Goal: Transaction & Acquisition: Purchase product/service

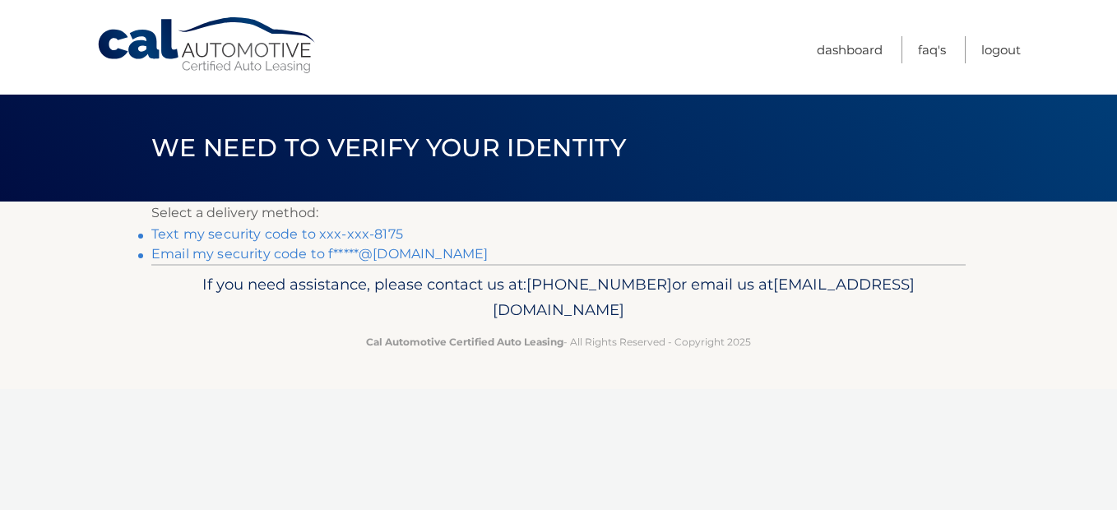
click at [341, 231] on link "Text my security code to xxx-xxx-8175" at bounding box center [277, 234] width 252 height 16
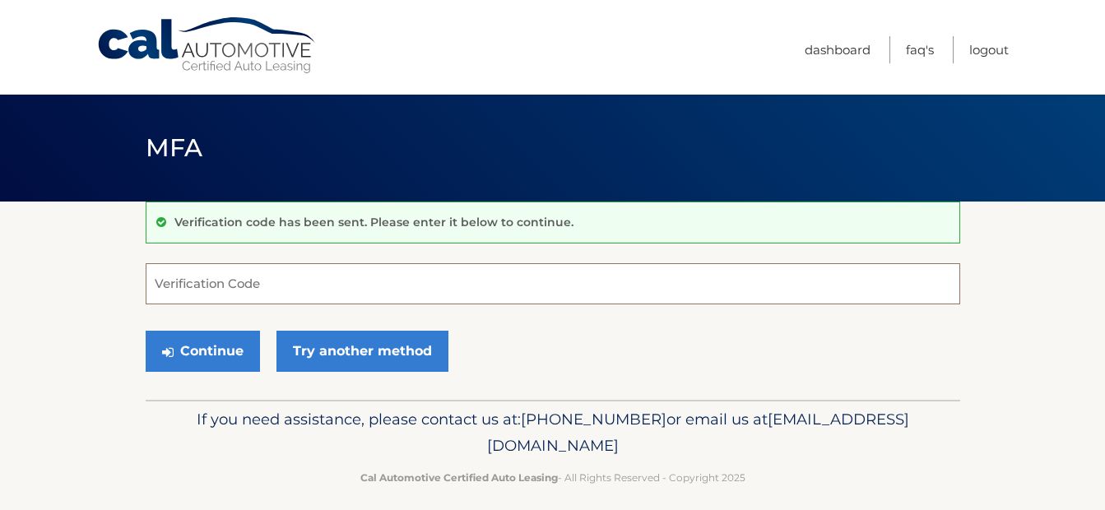
click at [253, 281] on input "Verification Code" at bounding box center [553, 283] width 815 height 41
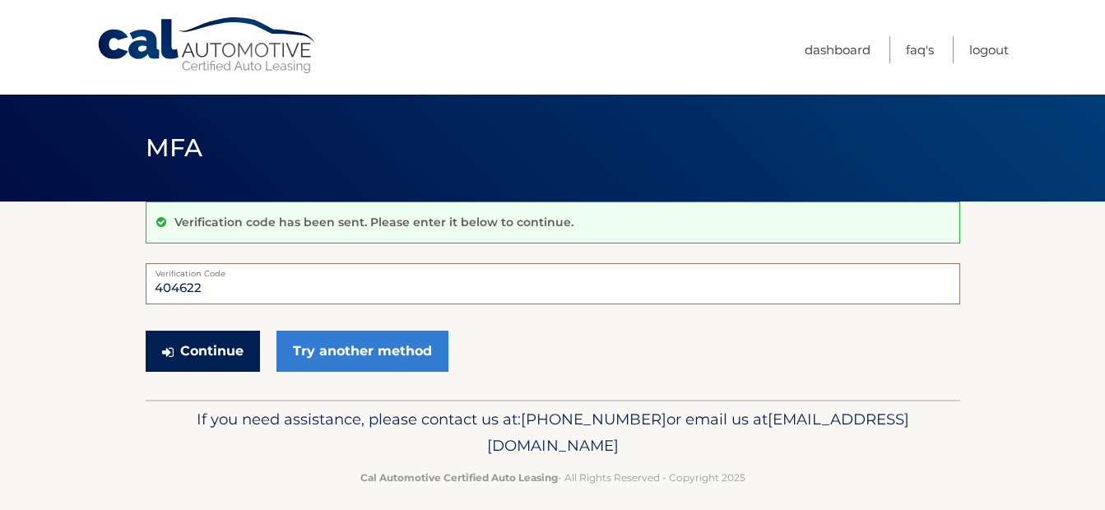
type input "404622"
click at [215, 353] on button "Continue" at bounding box center [203, 351] width 114 height 41
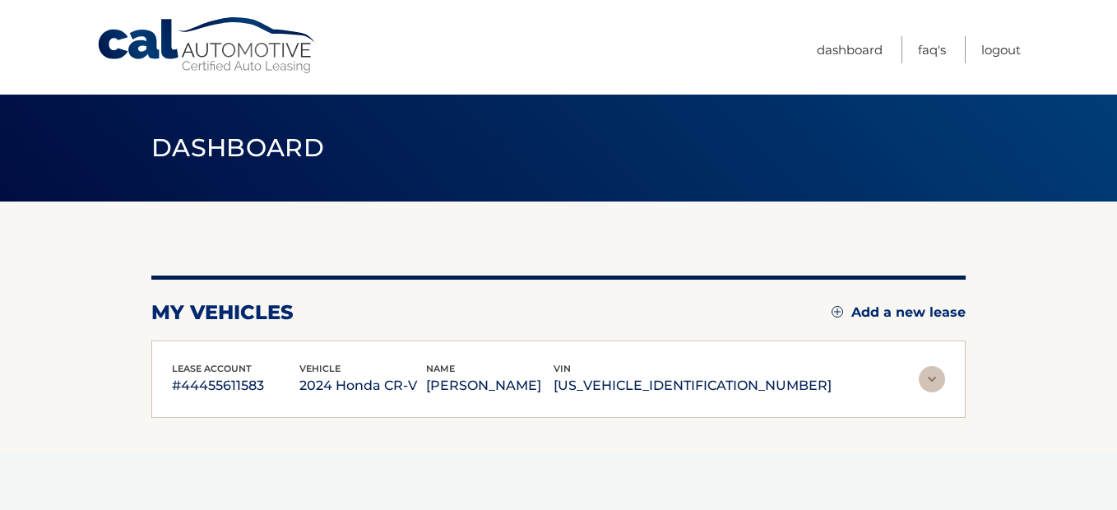
click at [1061, 312] on section "my vehicles Add a new lease lease account #44455611583 vehicle 2024 Honda CR-V …" at bounding box center [558, 326] width 1117 height 249
click at [1057, 313] on section "my vehicles Add a new lease lease account #44455611583 vehicle 2024 Honda CR-V …" at bounding box center [558, 326] width 1117 height 249
click at [927, 378] on img at bounding box center [932, 379] width 26 height 26
click at [1064, 318] on section "my vehicles Add a new lease lease account #44455611583 vehicle 2024 Honda CR-V …" at bounding box center [558, 326] width 1117 height 249
click at [1062, 318] on section "my vehicles Add a new lease lease account #44455611583 vehicle 2024 Honda CR-V …" at bounding box center [558, 326] width 1117 height 249
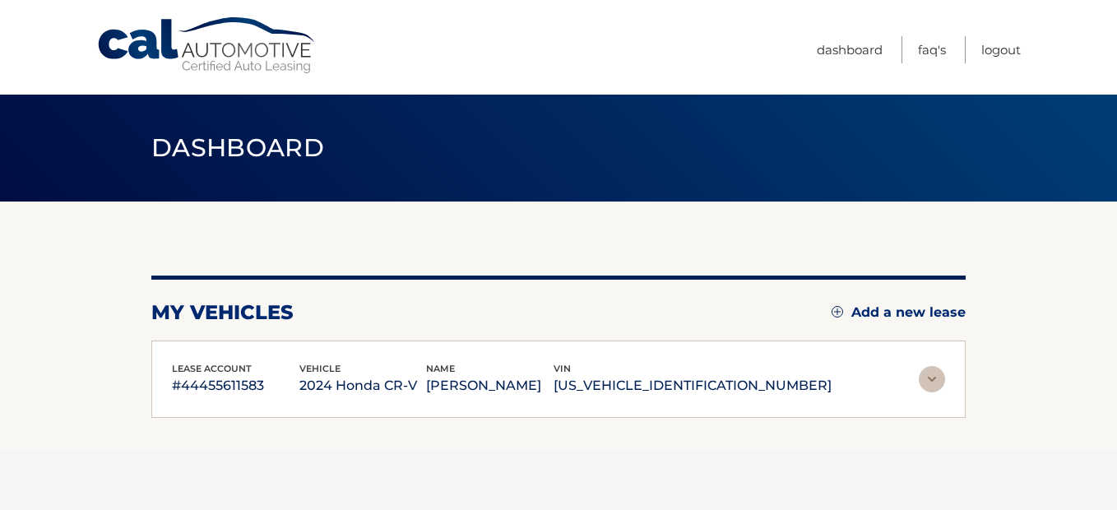
drag, startPoint x: 1062, startPoint y: 318, endPoint x: 1010, endPoint y: 317, distance: 52.7
click at [1010, 317] on section "my vehicles Add a new lease lease account #44455611583 vehicle 2024 Honda CR-V …" at bounding box center [558, 326] width 1117 height 249
click at [930, 373] on img at bounding box center [932, 379] width 26 height 26
click at [1044, 355] on section "my vehicles Add a new lease lease account #44455611583 vehicle 2024 Honda CR-V …" at bounding box center [558, 326] width 1117 height 249
click at [522, 270] on div "my vehicles Add a new lease lease account #44455611583 vehicle 2024 Honda CR-V …" at bounding box center [558, 326] width 815 height 249
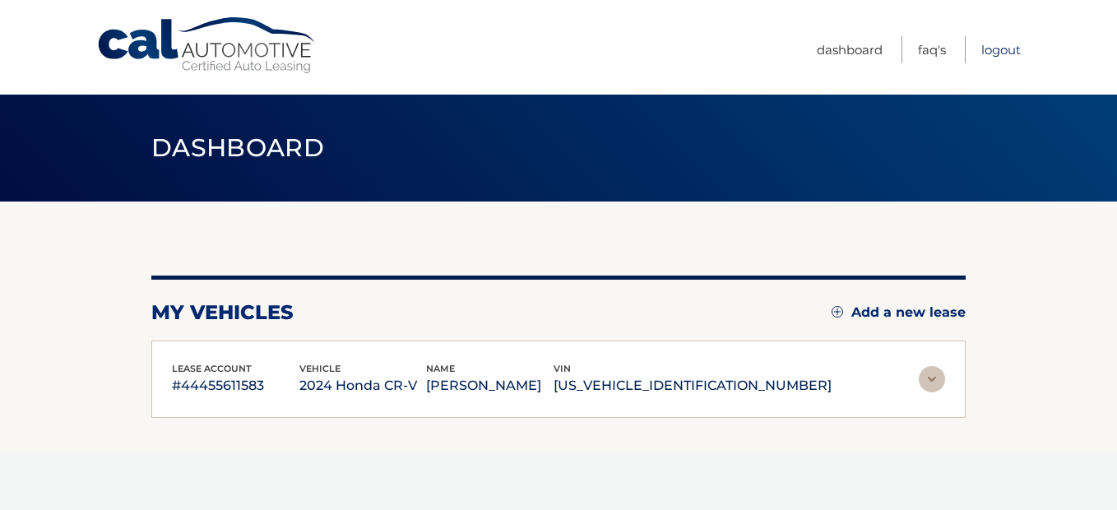
click at [1003, 48] on link "Logout" at bounding box center [1001, 49] width 39 height 27
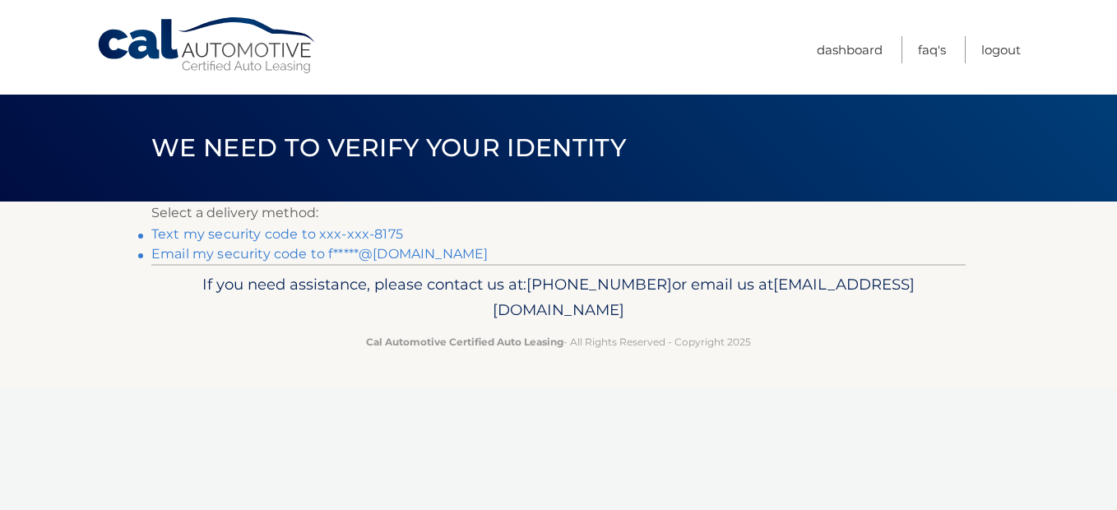
click at [371, 233] on link "Text my security code to xxx-xxx-8175" at bounding box center [277, 234] width 252 height 16
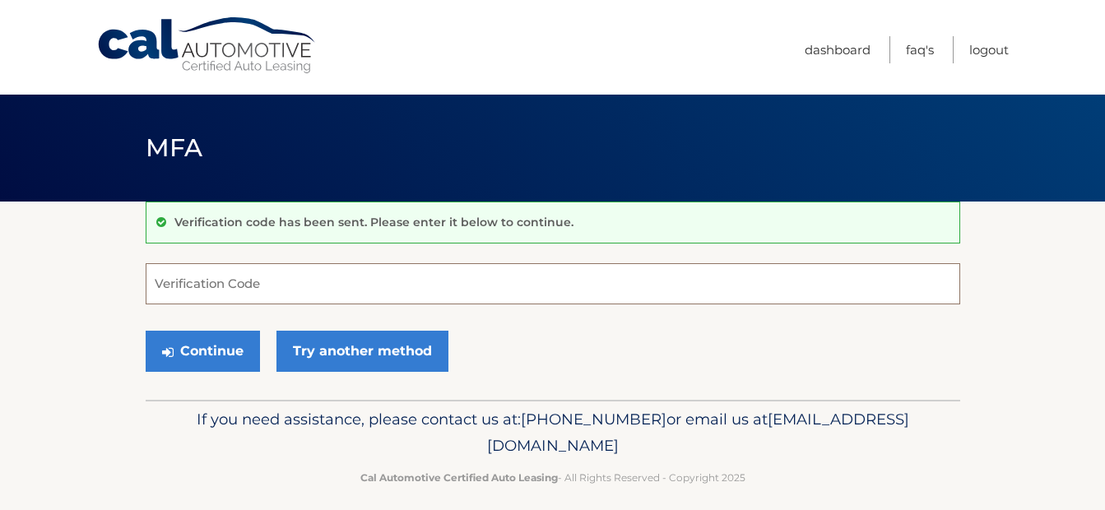
click at [257, 282] on input "Verification Code" at bounding box center [553, 283] width 815 height 41
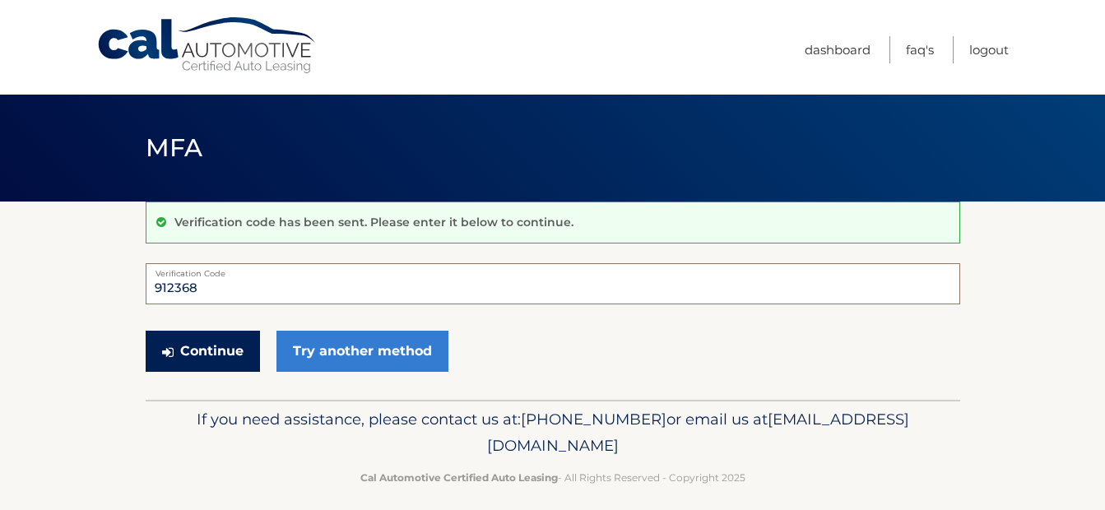
type input "912368"
click at [211, 363] on button "Continue" at bounding box center [203, 351] width 114 height 41
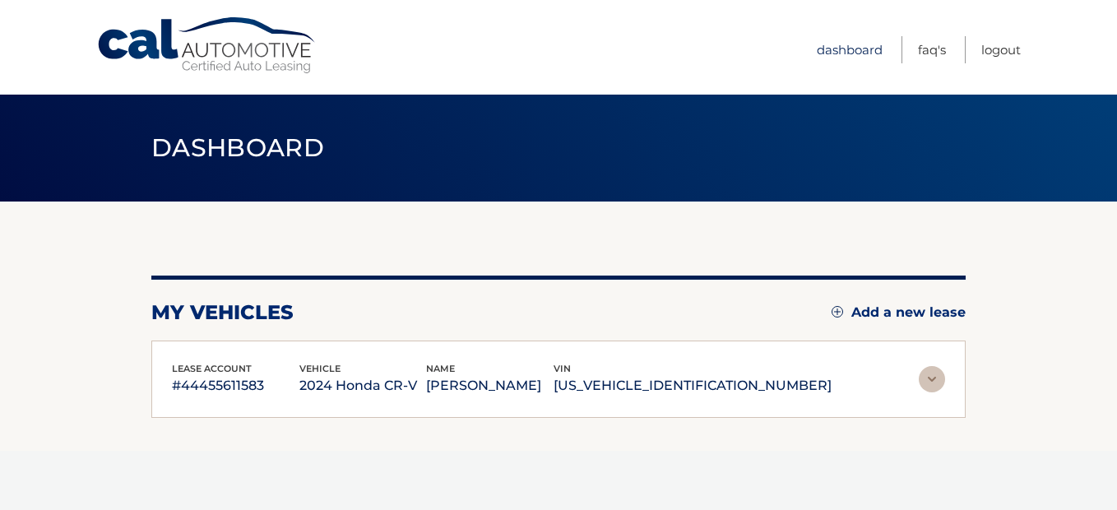
click at [842, 47] on link "Dashboard" at bounding box center [850, 49] width 66 height 27
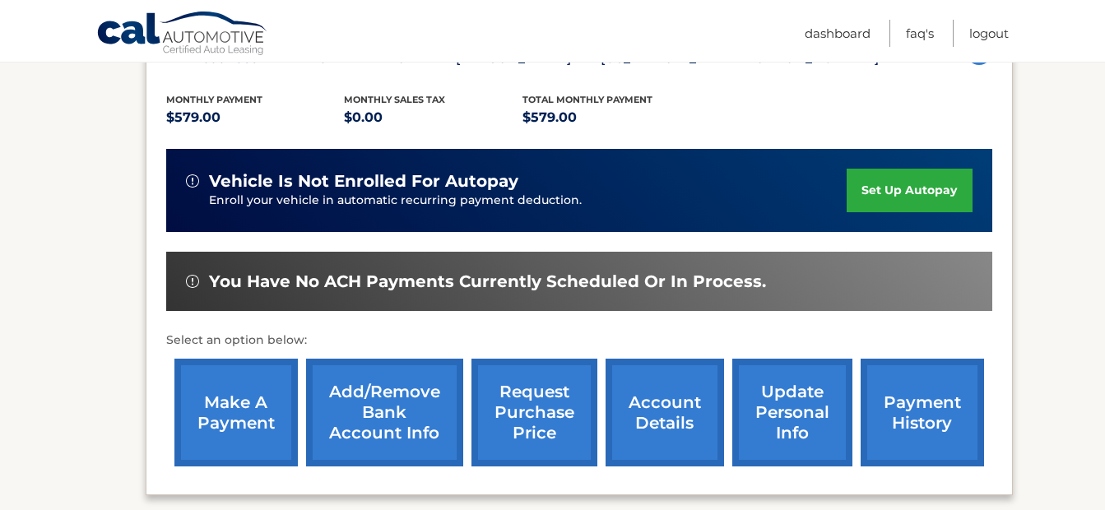
scroll to position [329, 0]
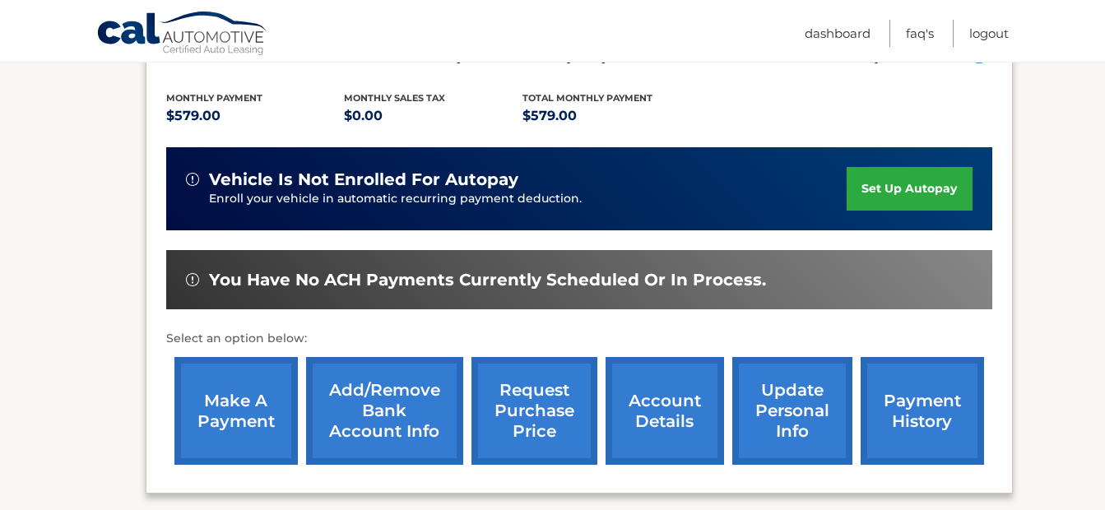
click at [238, 402] on link "make a payment" at bounding box center [235, 411] width 123 height 108
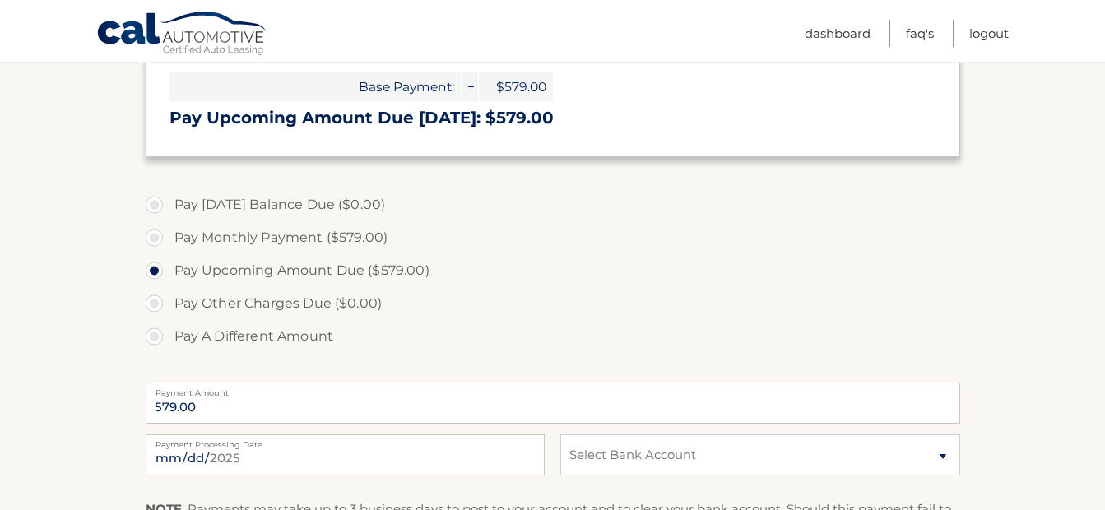
scroll to position [494, 0]
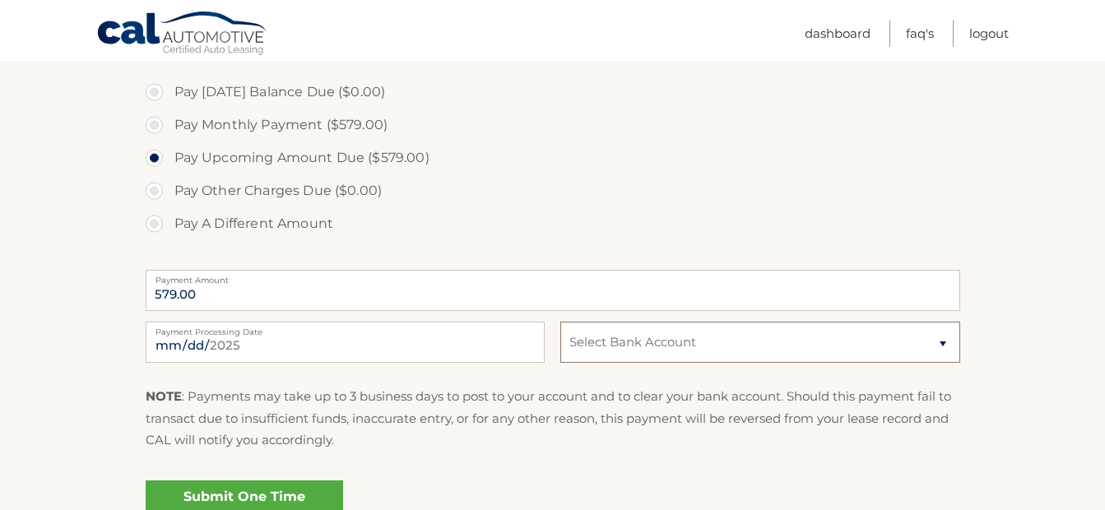
click at [940, 339] on select "Select Bank Account Checking JPMORGAN CHASE BANK, NA *****1562 Checking CAPITAL…" at bounding box center [759, 342] width 399 height 41
select select "NGMxMGQ3YjctZmYwMC00YjhhLTliZGQtZGUwZWQxNGNjMGZk"
click at [560, 322] on select "Select Bank Account Checking JPMORGAN CHASE BANK, NA *****1562 Checking CAPITAL…" at bounding box center [759, 342] width 399 height 41
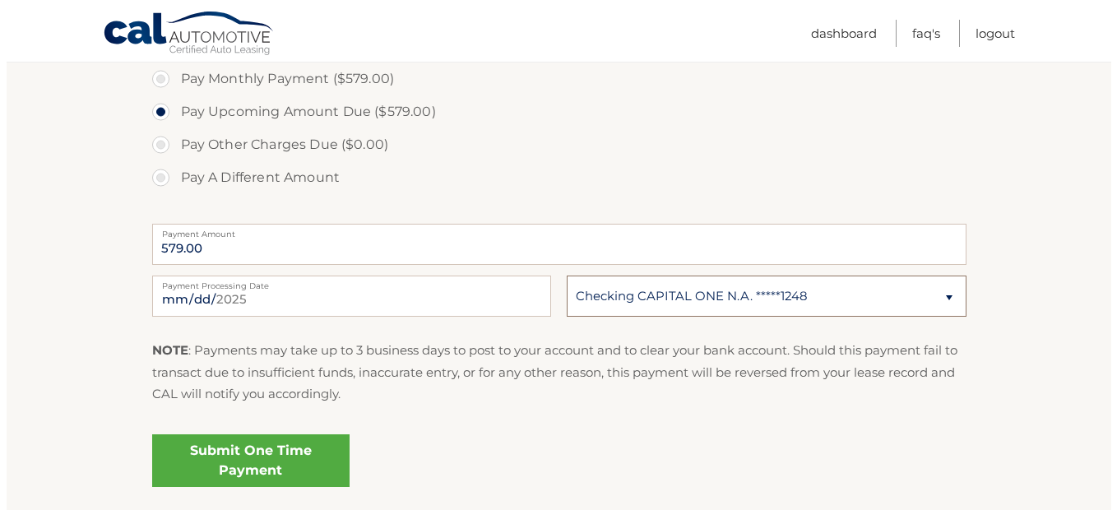
scroll to position [576, 0]
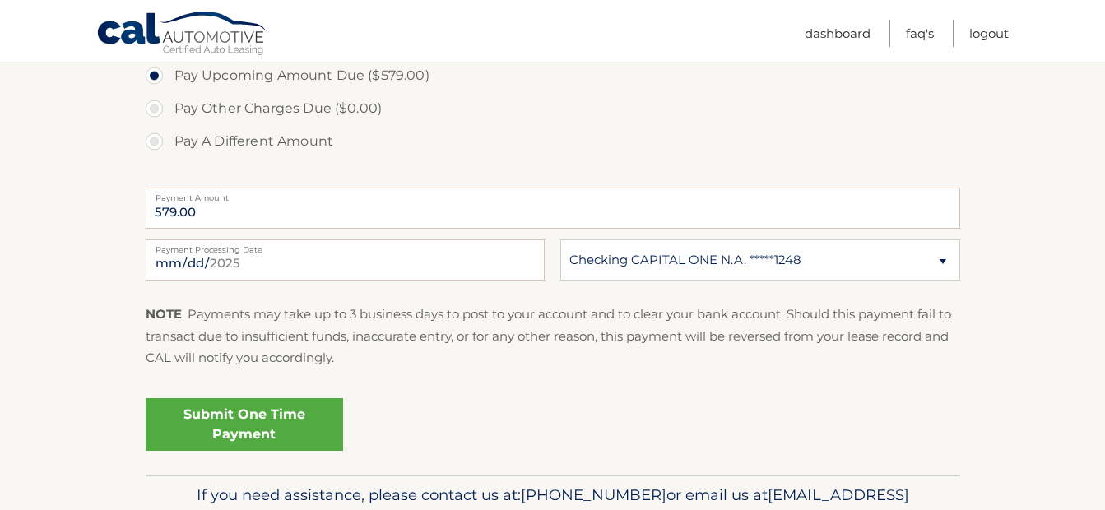
click at [253, 428] on link "Submit One Time Payment" at bounding box center [244, 424] width 197 height 53
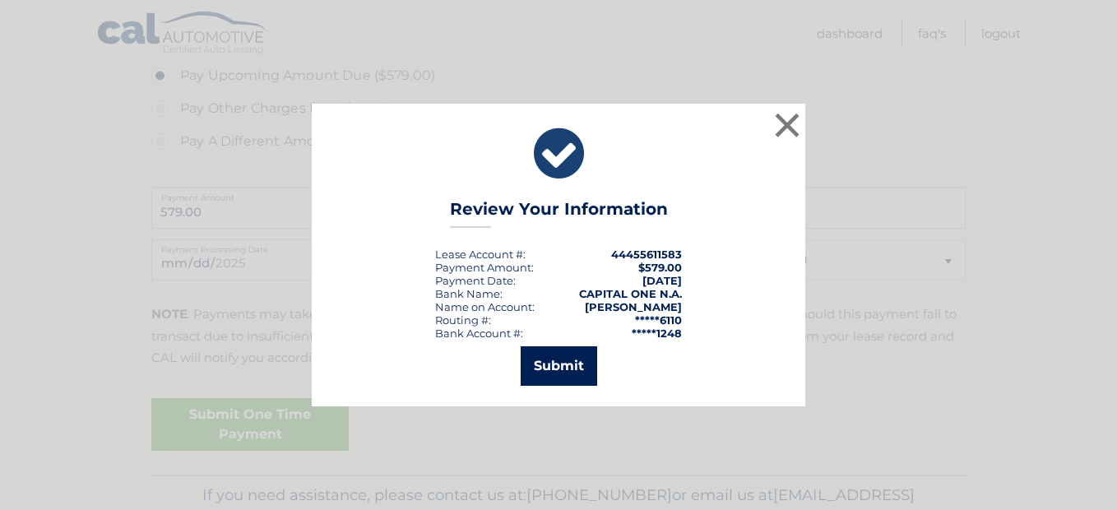
click at [554, 365] on button "Submit" at bounding box center [559, 365] width 77 height 39
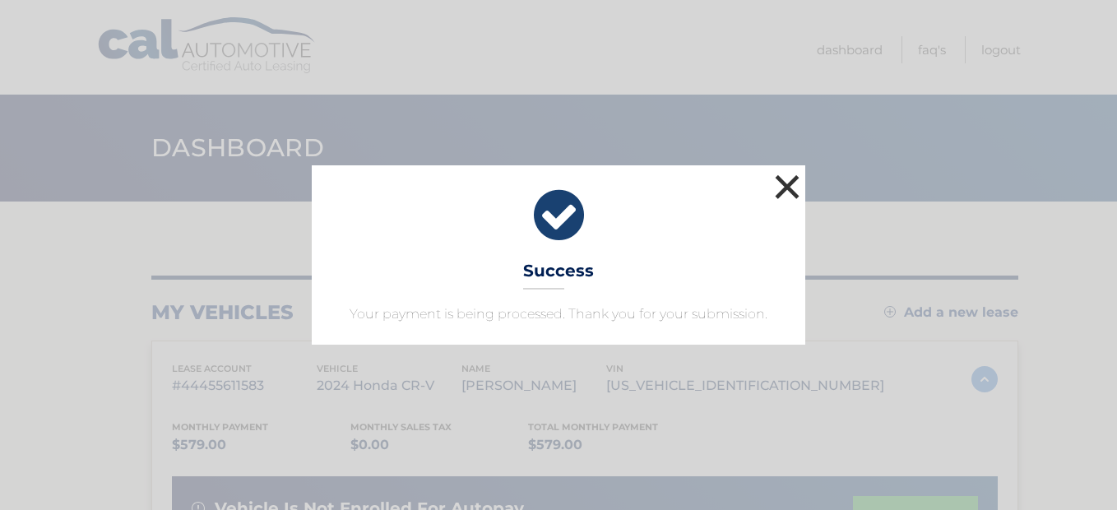
click at [782, 179] on button "×" at bounding box center [787, 186] width 33 height 33
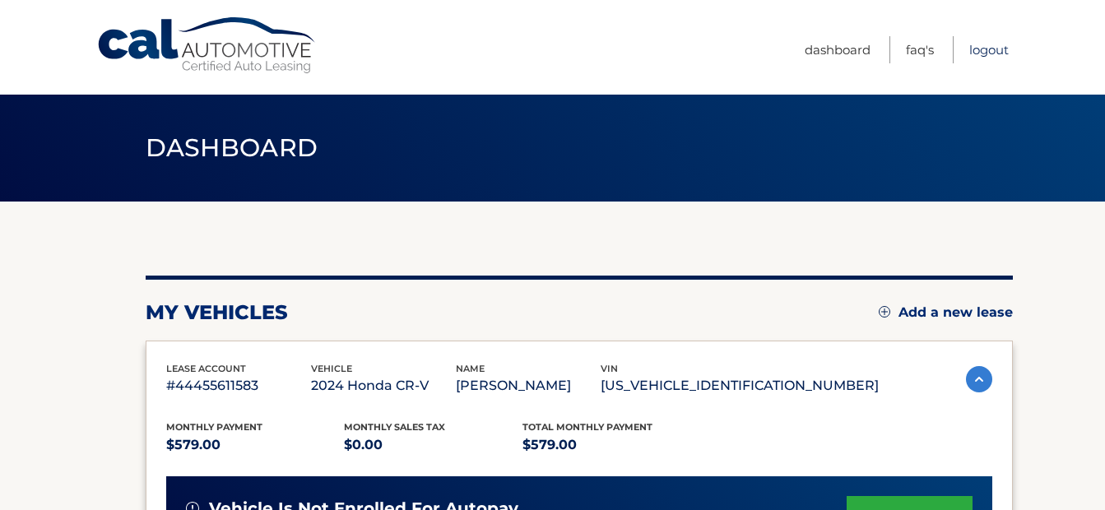
click at [991, 49] on link "Logout" at bounding box center [988, 49] width 39 height 27
